Goal: Communication & Community: Answer question/provide support

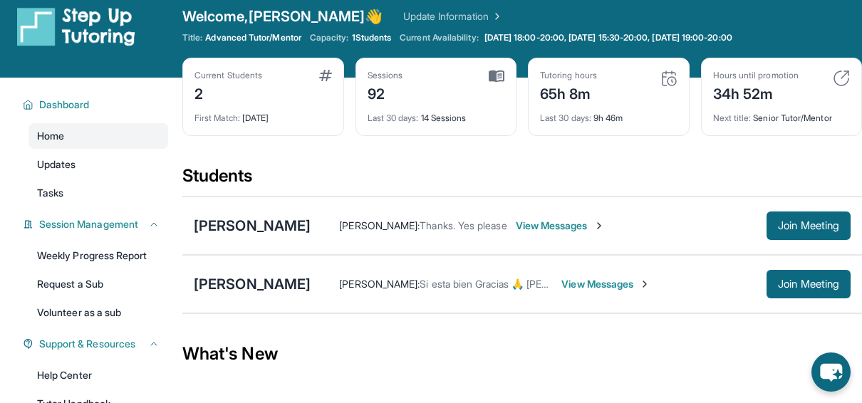
scroll to position [14, 0]
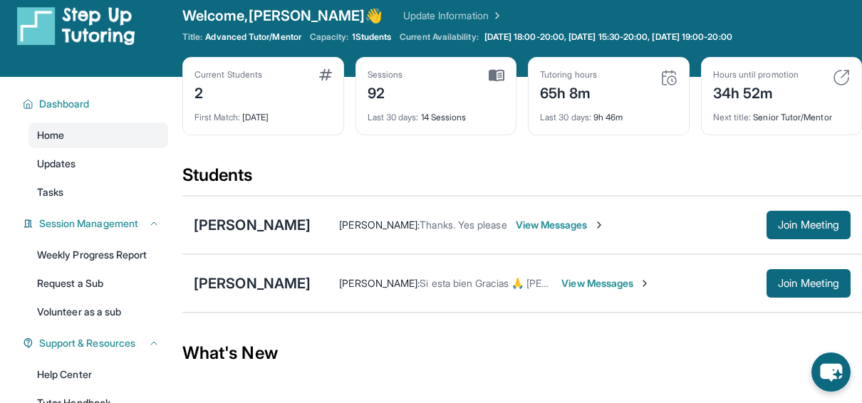
click at [662, 75] on img at bounding box center [668, 77] width 17 height 17
click at [594, 110] on div "Last 30 days : 9h 46m" at bounding box center [608, 113] width 137 height 20
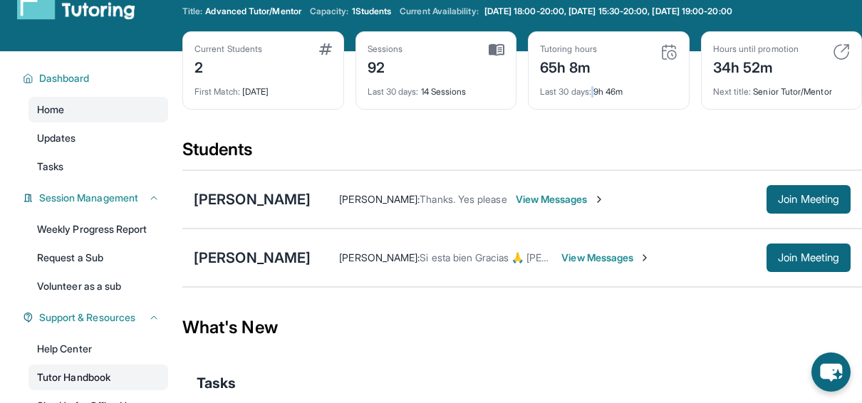
scroll to position [38, 0]
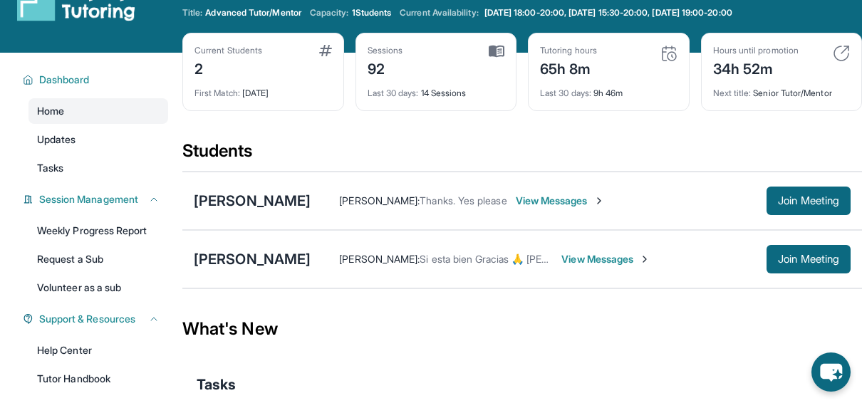
click at [625, 261] on span "View Messages" at bounding box center [605, 259] width 89 height 14
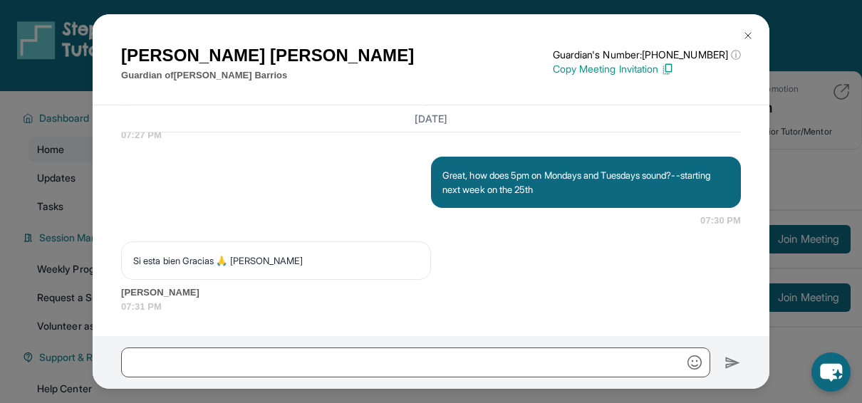
scroll to position [19064, 0]
click at [750, 33] on img at bounding box center [747, 35] width 11 height 11
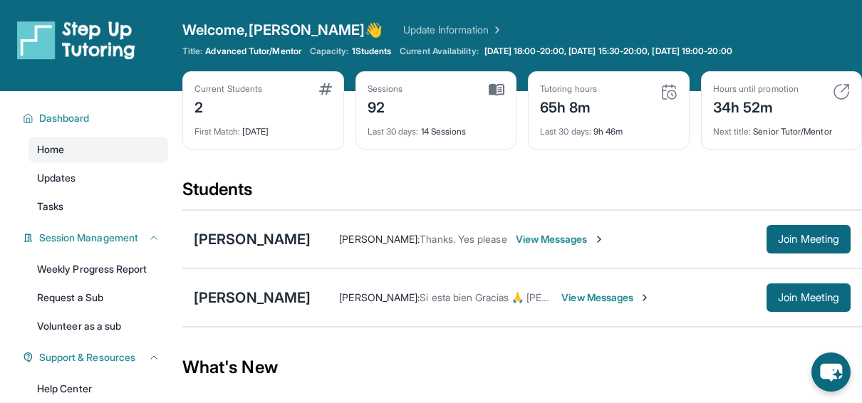
click at [563, 241] on span "View Messages" at bounding box center [560, 239] width 89 height 14
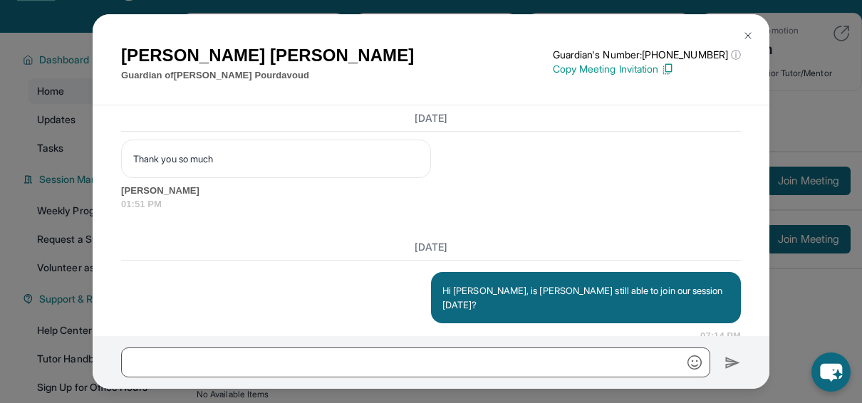
scroll to position [37053, 0]
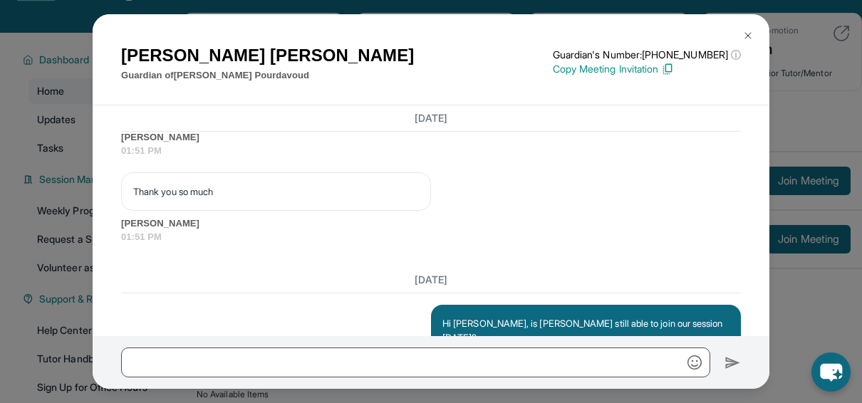
click at [750, 33] on img at bounding box center [747, 35] width 11 height 11
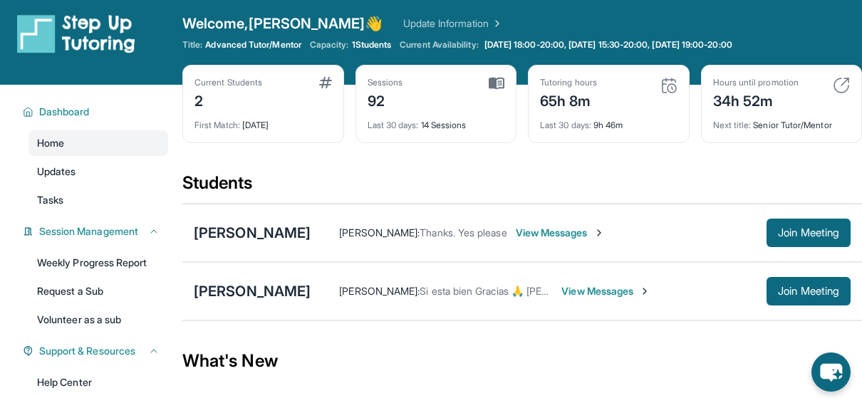
scroll to position [2, 0]
